Goal: Information Seeking & Learning: Learn about a topic

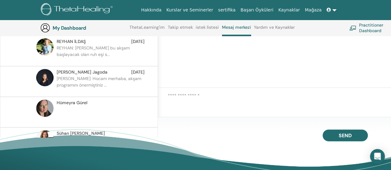
scroll to position [16, 0]
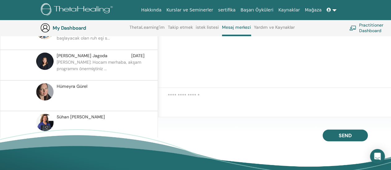
click at [122, 115] on div "Sühan Akgün" at bounding box center [101, 117] width 88 height 6
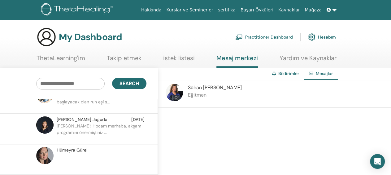
click at [178, 93] on img at bounding box center [173, 92] width 17 height 17
click at [199, 91] on span "Sühan Akgün" at bounding box center [215, 87] width 54 height 6
click at [204, 89] on span "Sühan Akgün" at bounding box center [215, 87] width 54 height 6
click at [205, 88] on span "Sühan Akgün" at bounding box center [215, 87] width 54 height 6
click at [56, 58] on link "ThetaLearning'im" at bounding box center [60, 60] width 49 height 12
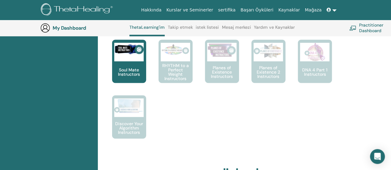
scroll to position [499, 0]
click at [218, 71] on p "Planes of Existence Instructors" at bounding box center [222, 71] width 34 height 13
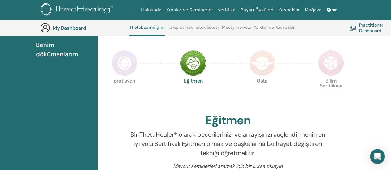
scroll to position [112, 0]
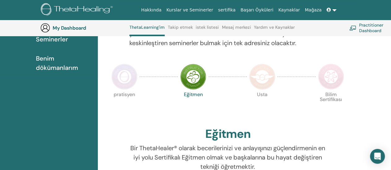
click at [267, 81] on img at bounding box center [262, 77] width 26 height 26
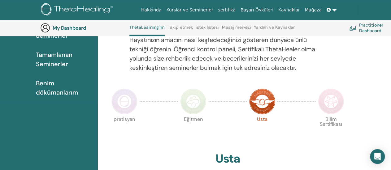
scroll to position [80, 0]
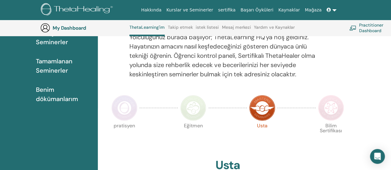
click at [337, 109] on img at bounding box center [331, 108] width 26 height 26
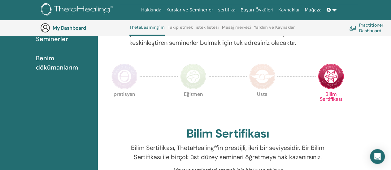
scroll to position [113, 0]
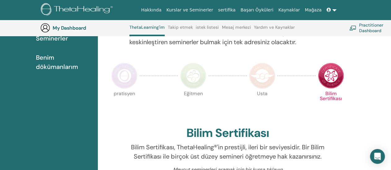
click at [259, 78] on img at bounding box center [262, 76] width 26 height 26
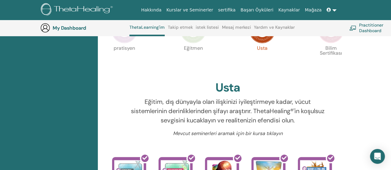
scroll to position [113, 0]
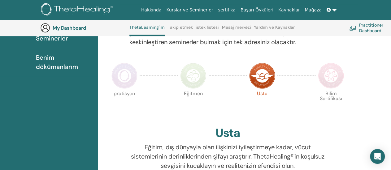
click at [123, 80] on img at bounding box center [124, 76] width 26 height 26
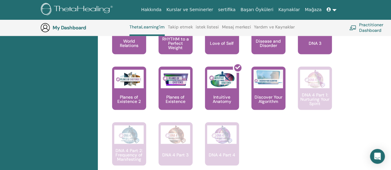
scroll to position [531, 0]
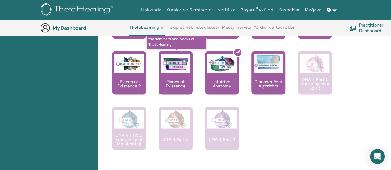
click at [177, 85] on p "Planes of Existence" at bounding box center [175, 83] width 34 height 9
